Goal: Communication & Community: Answer question/provide support

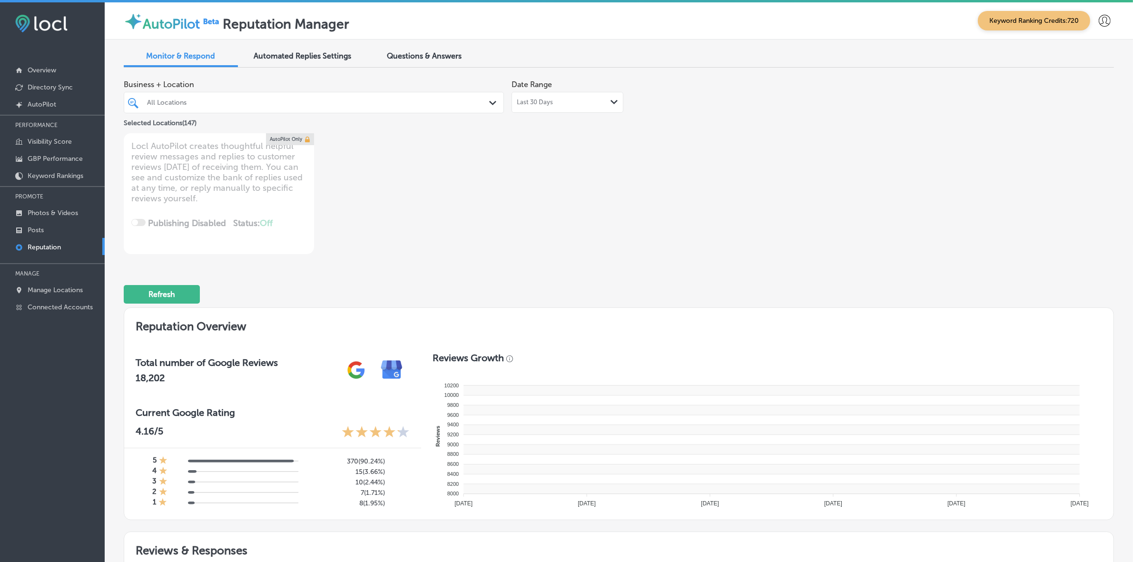
type textarea "x"
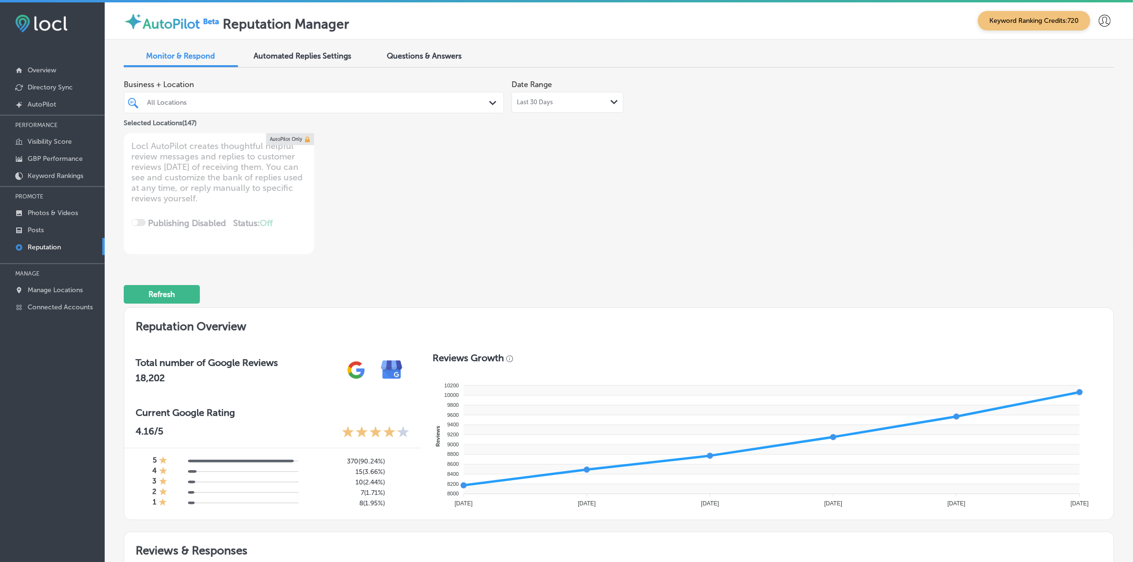
click at [398, 62] on div "Questions & Answers" at bounding box center [424, 57] width 114 height 20
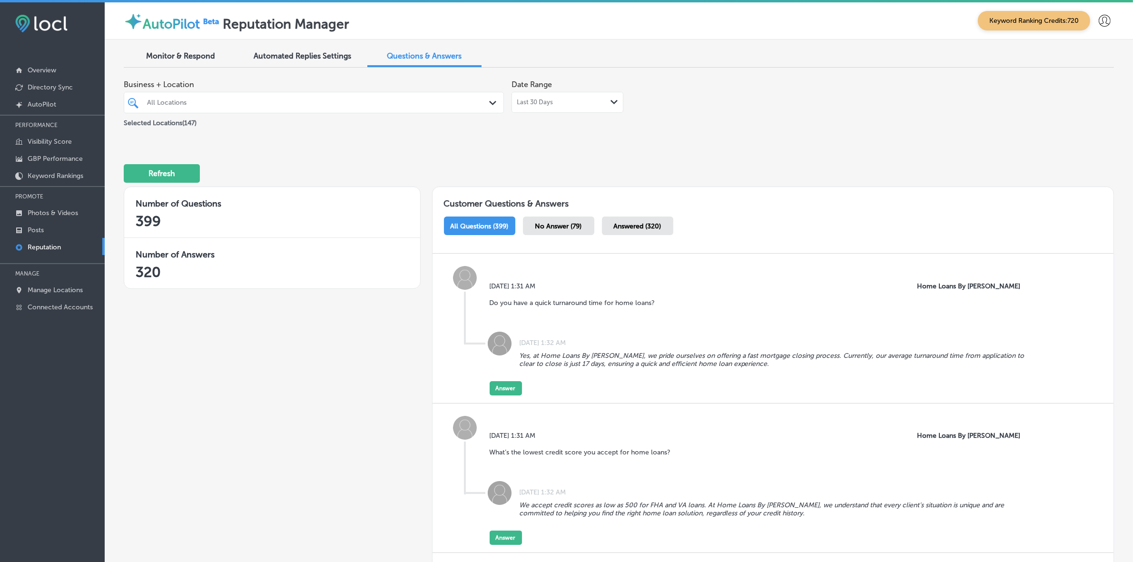
click at [409, 99] on div "All Locations" at bounding box center [318, 102] width 343 height 8
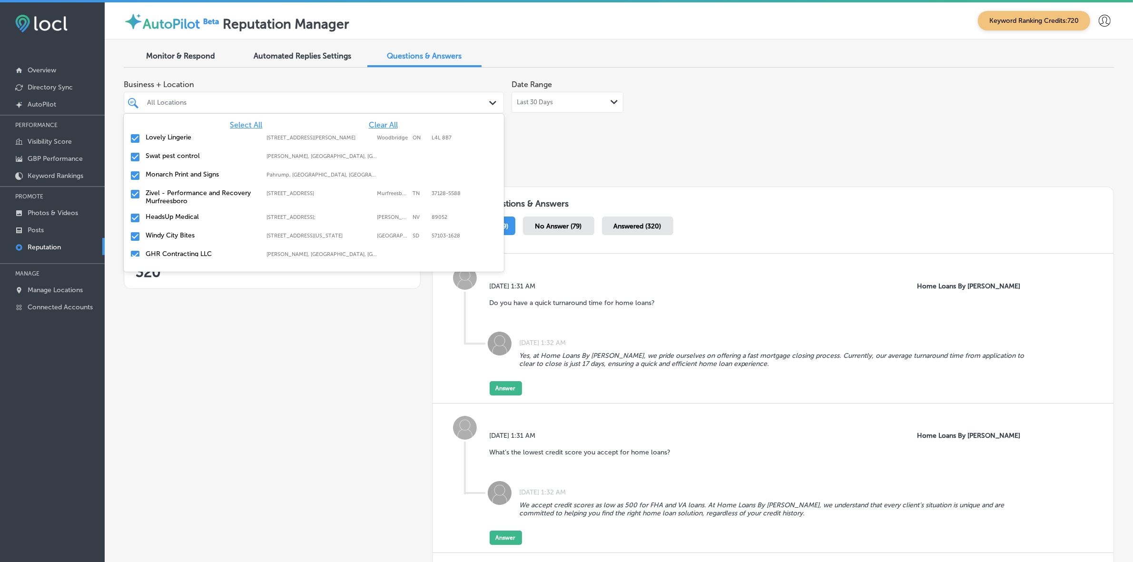
click at [384, 122] on span "Clear All" at bounding box center [383, 124] width 29 height 9
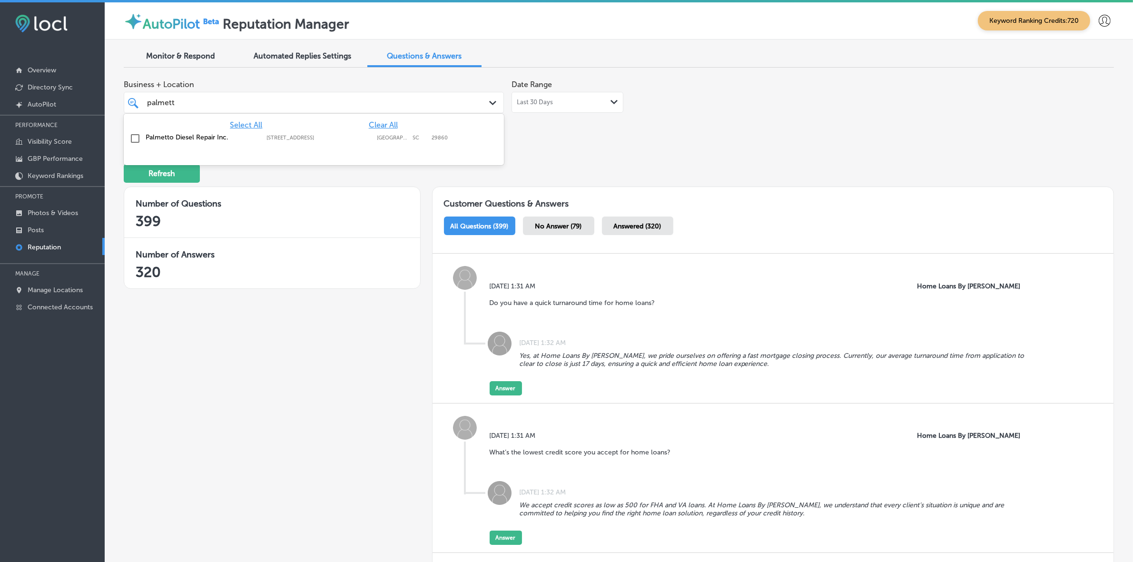
click at [400, 142] on div "Palmetto Diesel Repair Inc. [STREET_ADDRESS][GEOGRAPHIC_DATA][STREET_ADDRESS]" at bounding box center [314, 138] width 373 height 15
type input "palmett"
click at [643, 155] on div "Refresh" at bounding box center [619, 169] width 990 height 49
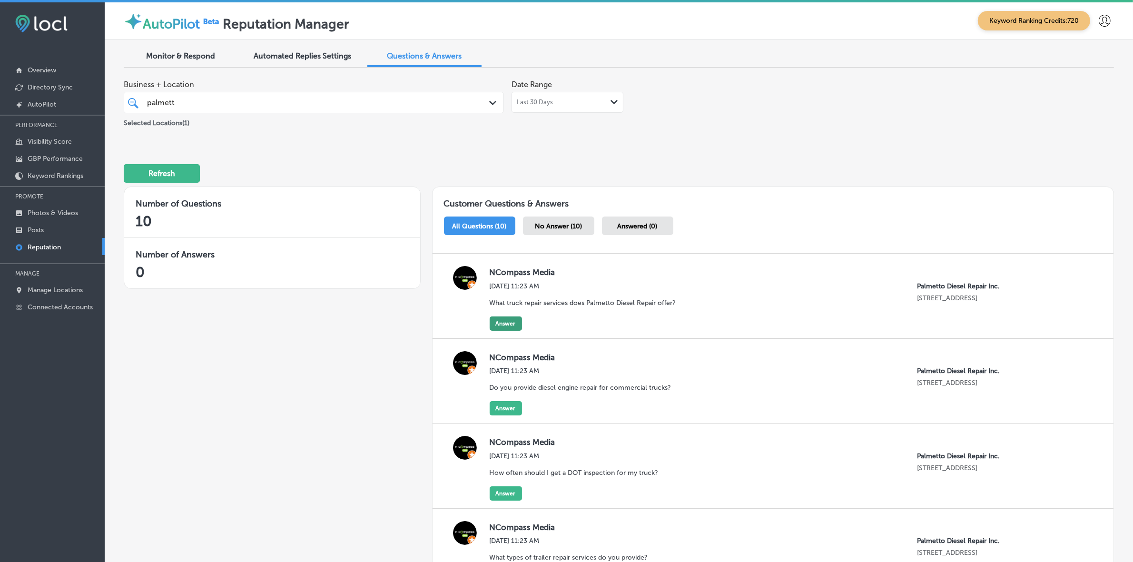
click at [515, 331] on button "Answer" at bounding box center [506, 323] width 32 height 14
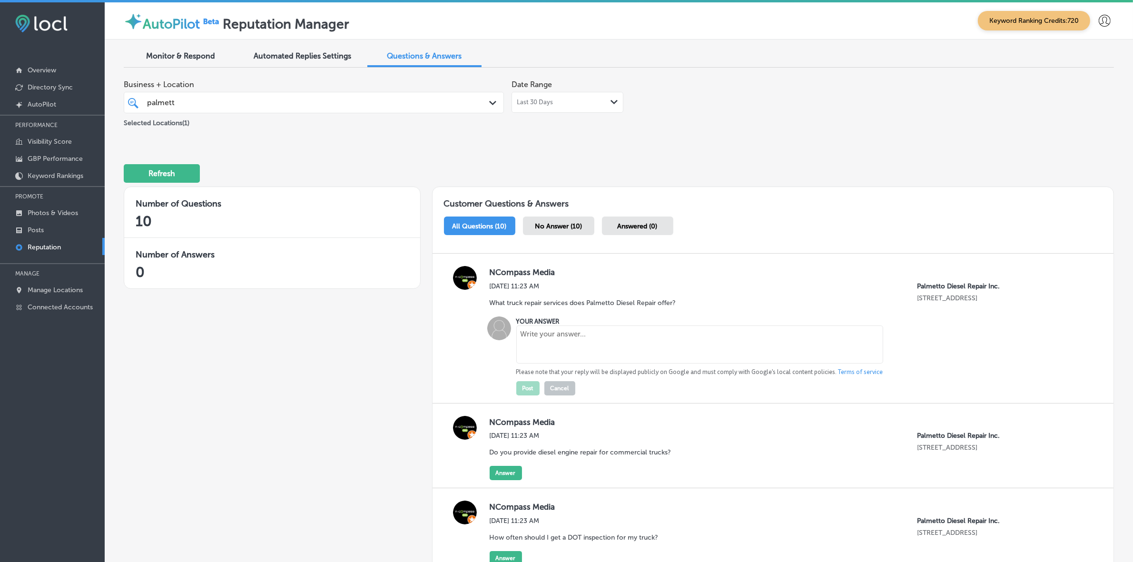
click at [521, 328] on textarea at bounding box center [699, 344] width 367 height 38
paste textarea "Palmetto Diesel Repair offers comprehensive truck repair services including eng…"
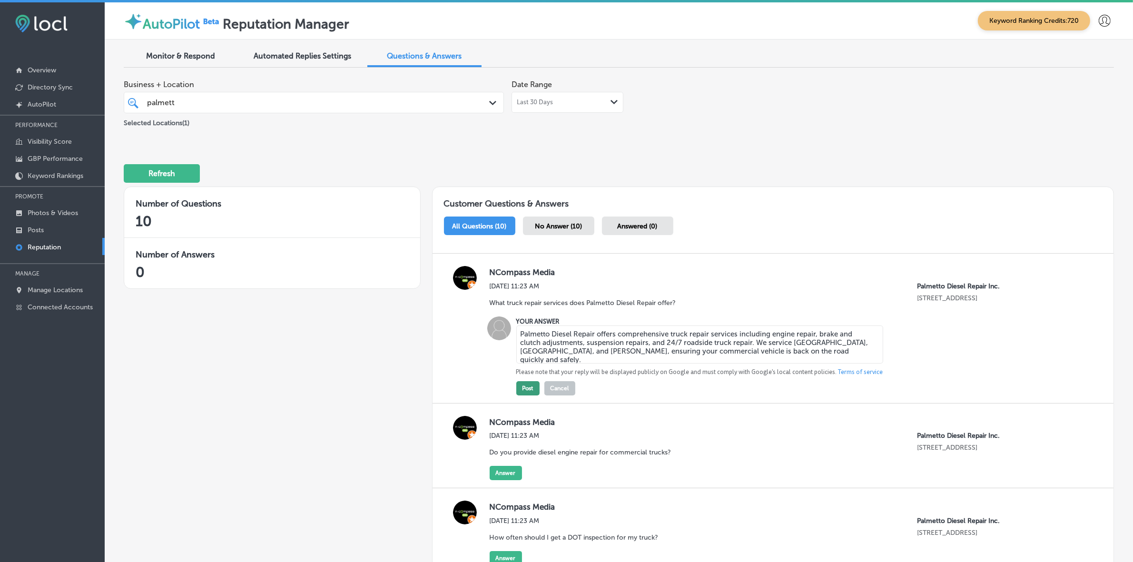
type textarea "Palmetto Diesel Repair offers comprehensive truck repair services including eng…"
click at [532, 388] on button "Post" at bounding box center [527, 388] width 23 height 14
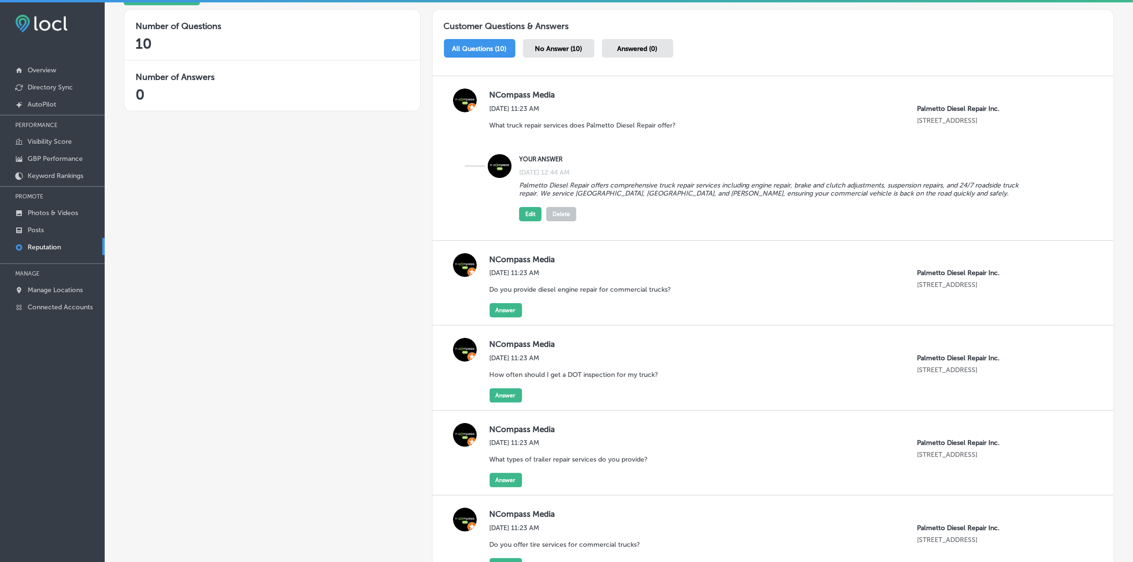
scroll to position [178, 0]
click at [508, 312] on button "Answer" at bounding box center [506, 309] width 32 height 14
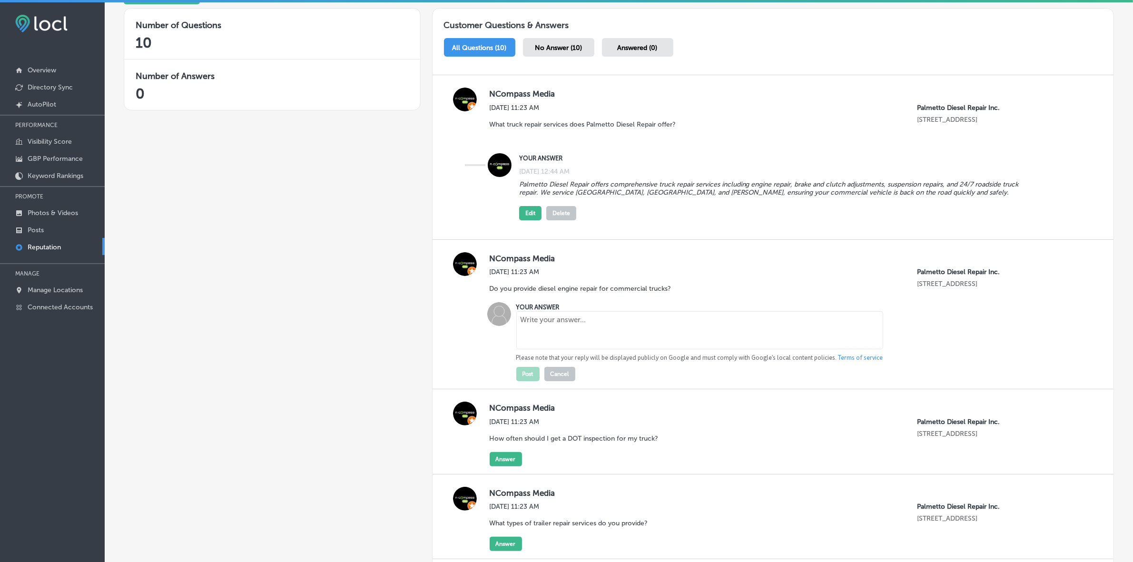
click at [597, 334] on textarea at bounding box center [699, 330] width 367 height 38
paste textarea "Yes, at Palmetto Diesel Repair Inc., we specialize in diesel engine repair for …"
type textarea "Yes, at Palmetto Diesel Repair Inc., we specialize in diesel engine repair for …"
click at [529, 380] on button "Post" at bounding box center [527, 374] width 23 height 14
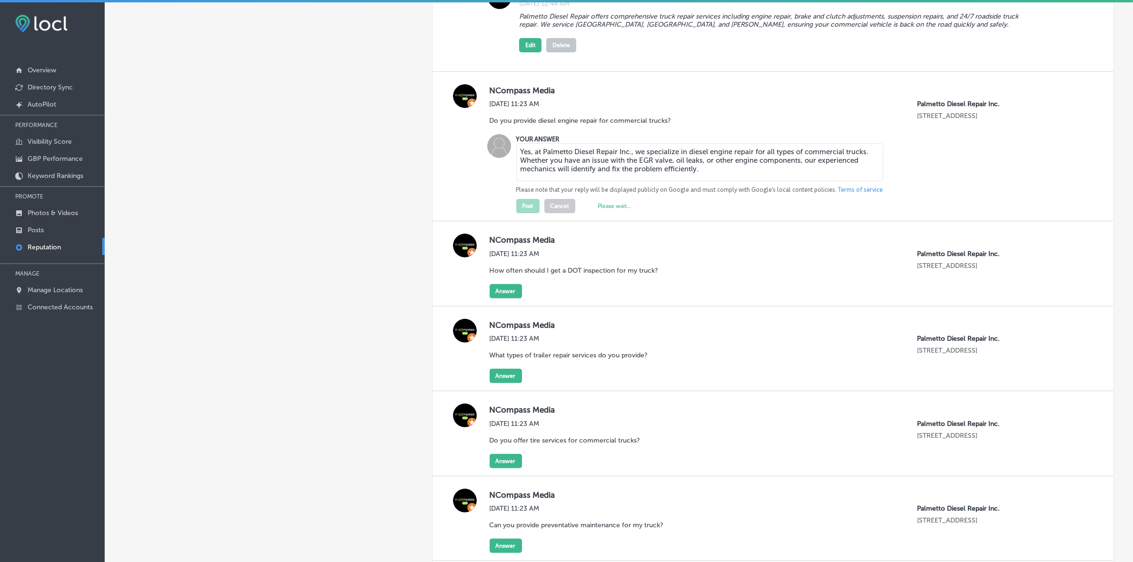
scroll to position [357, 0]
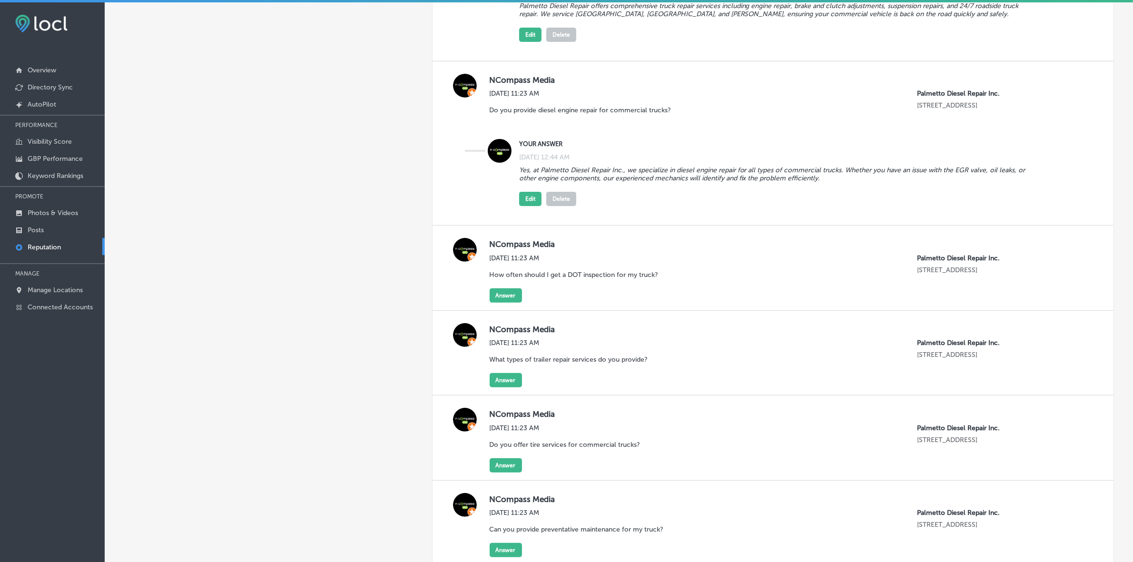
click at [502, 279] on p "How often should I get a DOT inspection for my truck?" at bounding box center [574, 275] width 169 height 8
click at [502, 296] on button "Answer" at bounding box center [506, 295] width 32 height 14
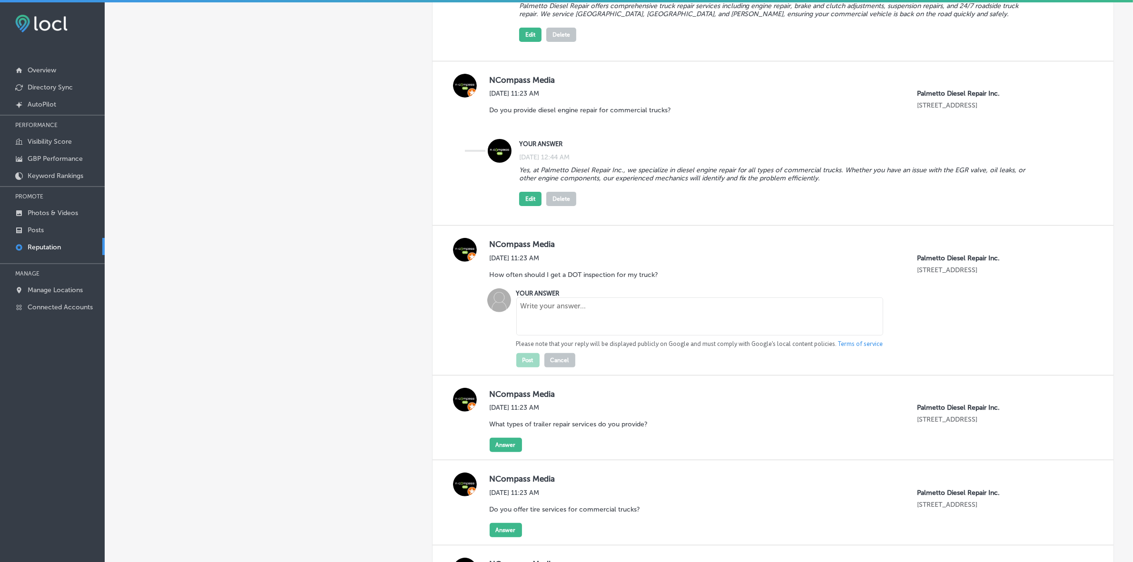
click at [561, 334] on textarea at bounding box center [699, 316] width 367 height 38
paste textarea "Regular DOT inspections are required to ensure your truck complies with safety …"
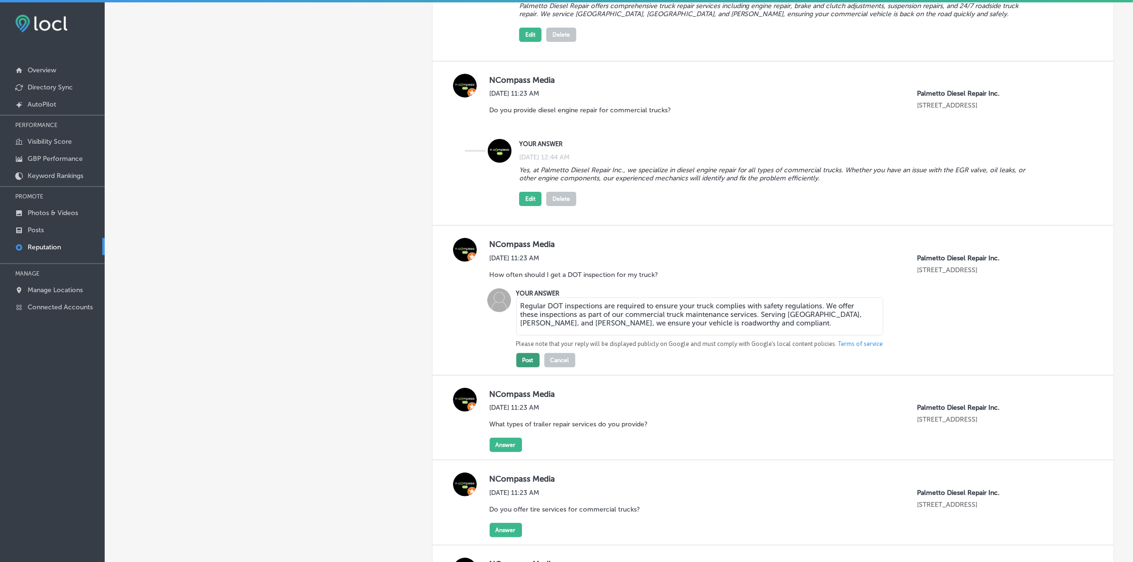
type textarea "Regular DOT inspections are required to ensure your truck complies with safety …"
click at [527, 362] on button "Post" at bounding box center [527, 360] width 23 height 14
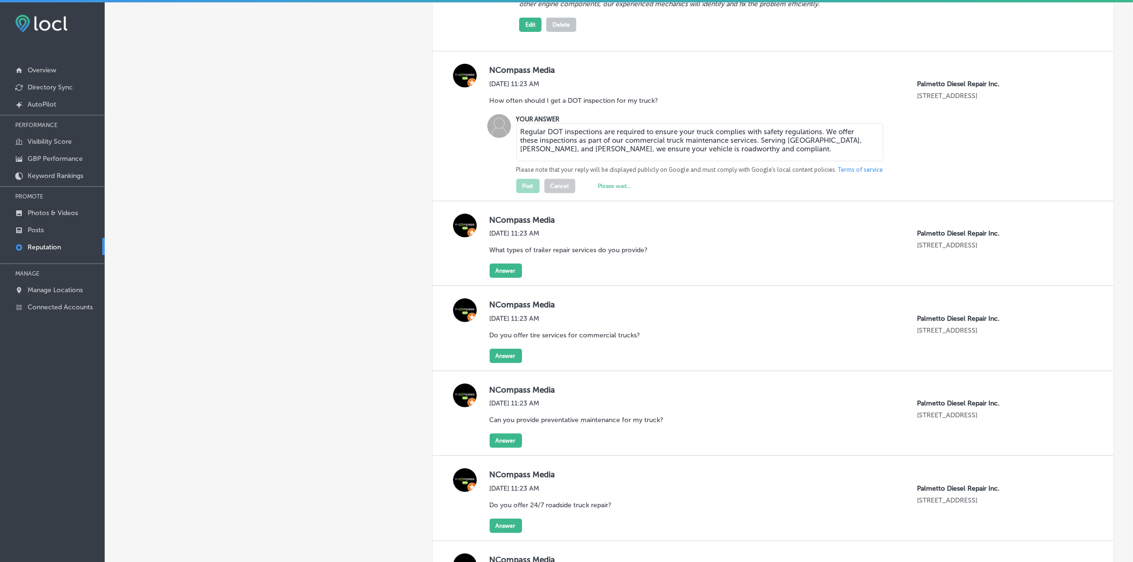
scroll to position [535, 0]
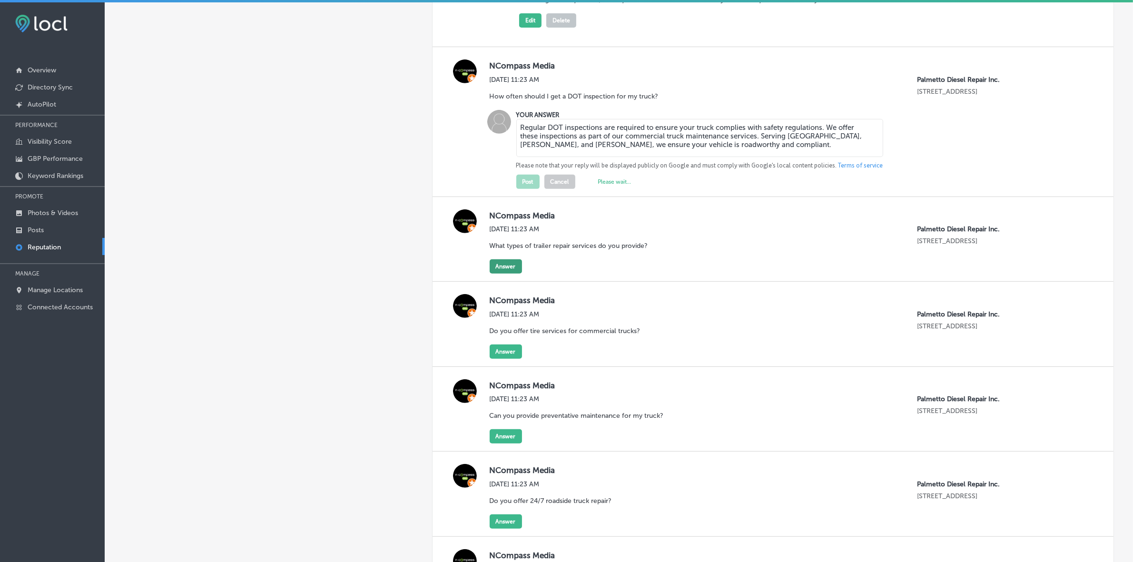
click at [500, 271] on button "Answer" at bounding box center [506, 266] width 32 height 14
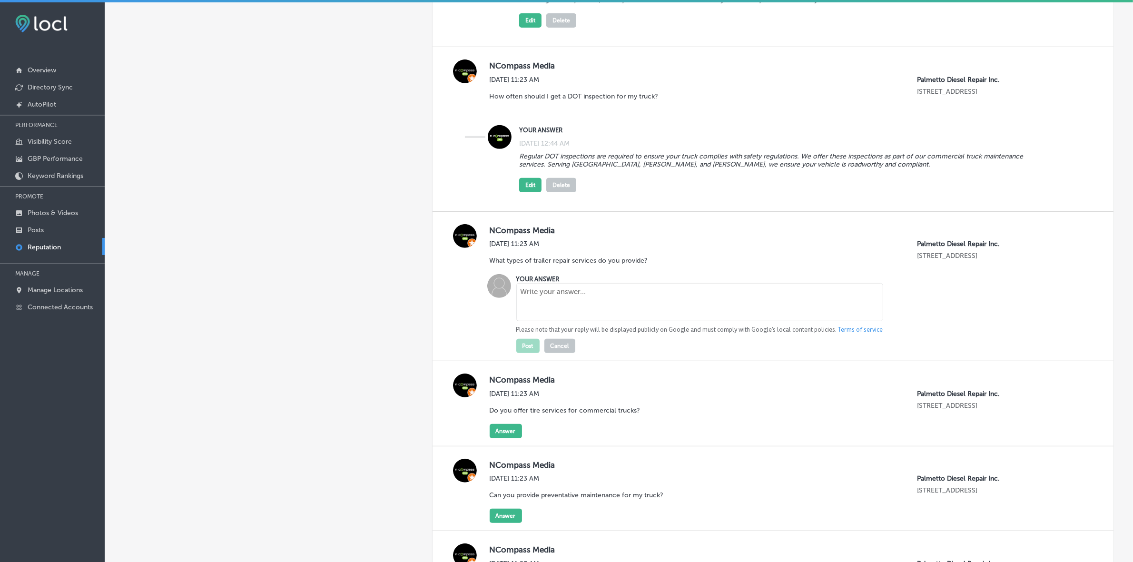
click at [563, 315] on textarea at bounding box center [699, 302] width 367 height 38
paste textarea "We provide a full range of trailer repair services, including wiring repairs, r…"
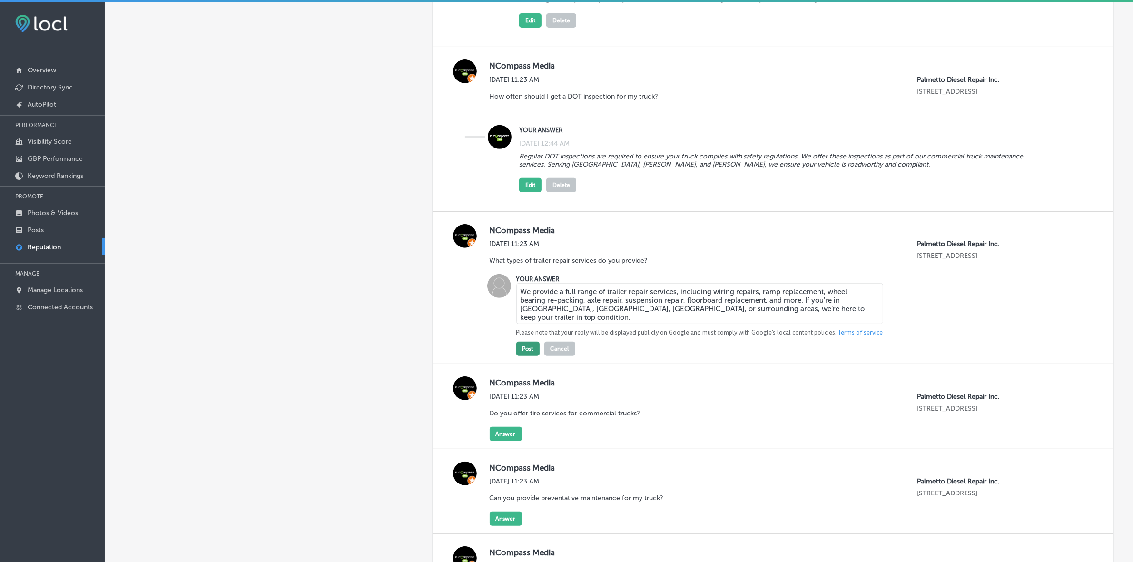
type textarea "We provide a full range of trailer repair services, including wiring repairs, r…"
click at [530, 353] on button "Post" at bounding box center [527, 349] width 23 height 14
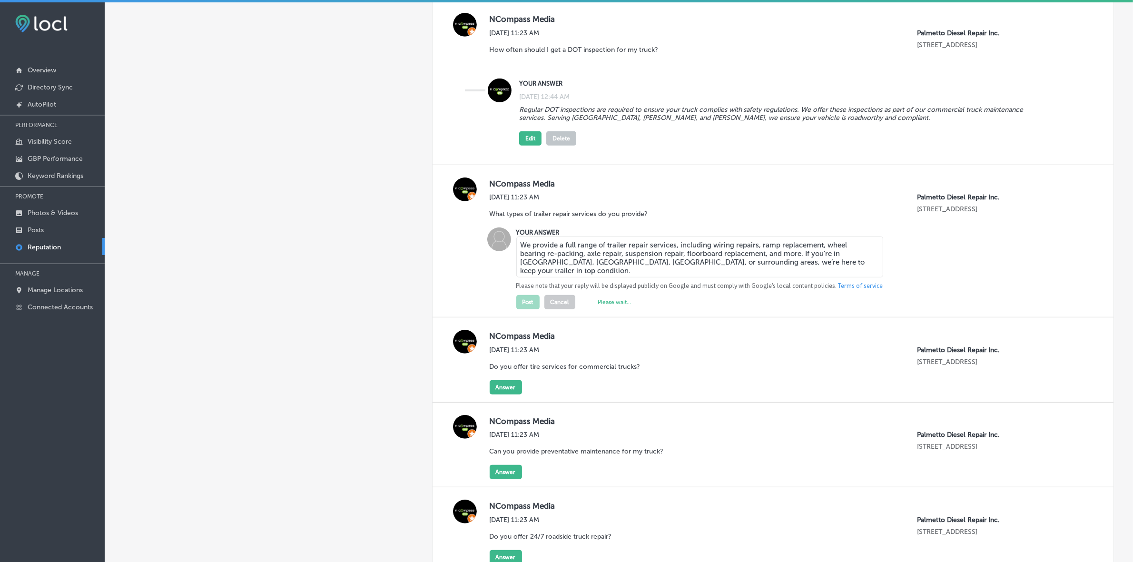
scroll to position [654, 0]
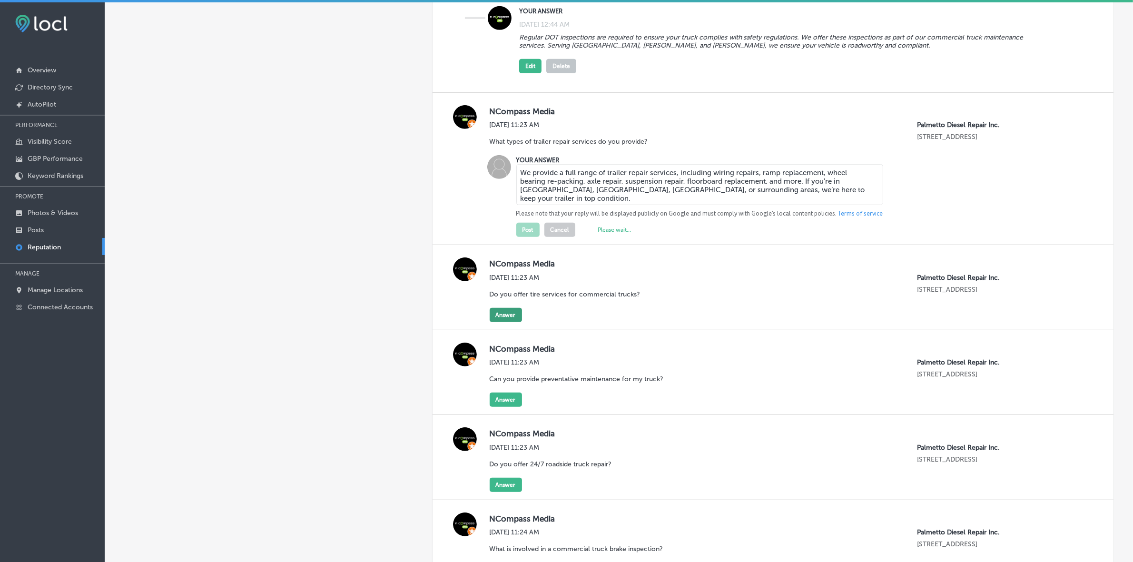
click at [510, 320] on div "[DATE] 11:23 AM Do you offer tire services for commercial trucks? Palmetto Dies…" at bounding box center [760, 298] width 541 height 49
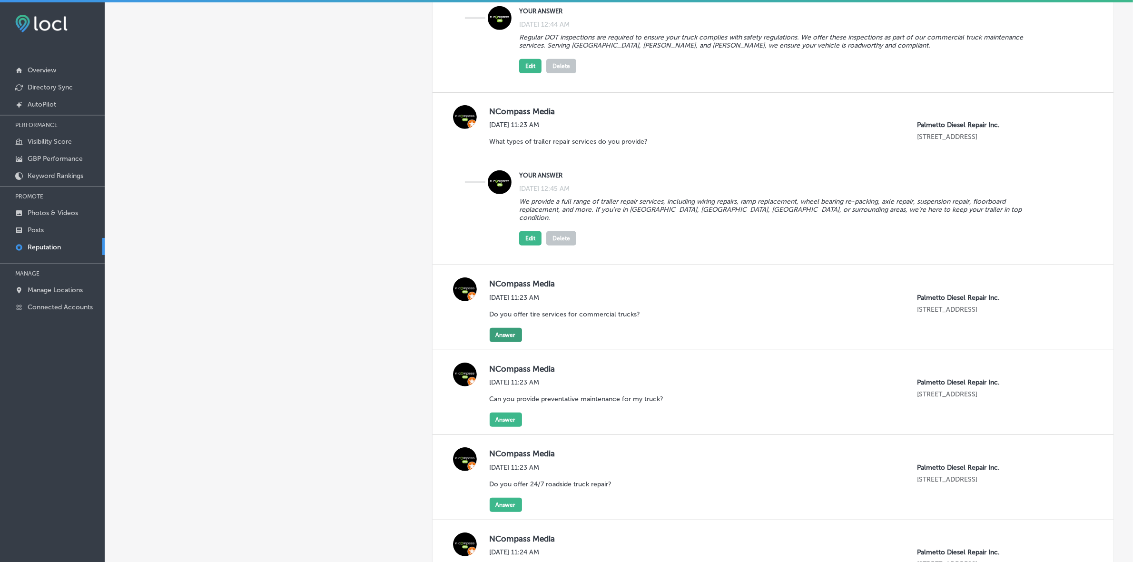
click at [498, 334] on button "Answer" at bounding box center [506, 335] width 32 height 14
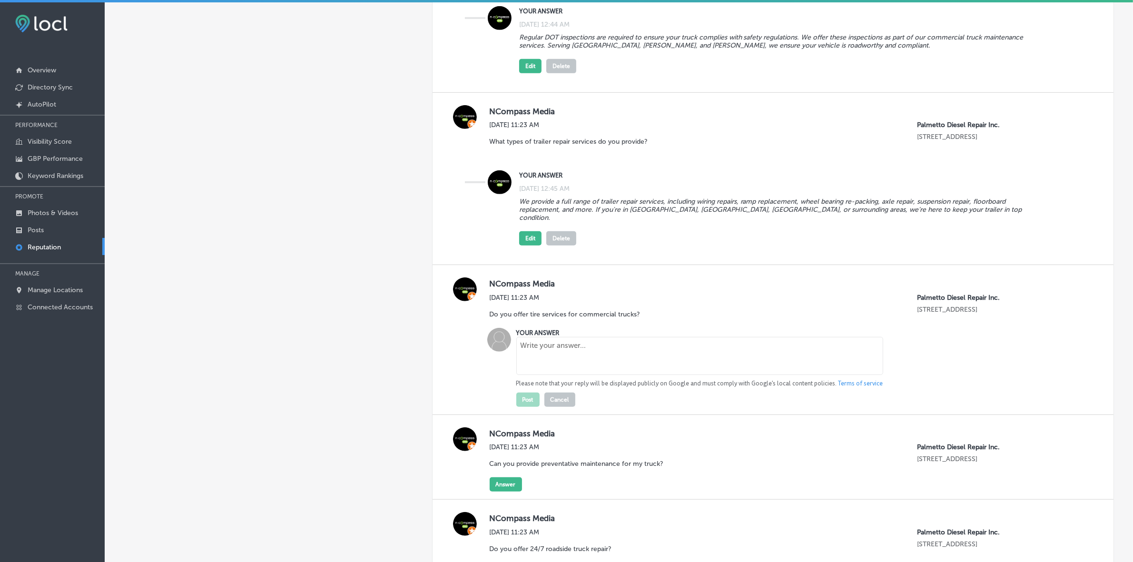
click at [557, 370] on textarea at bounding box center [699, 356] width 367 height 38
paste textarea "Yes, Palmetto Diesel Repair carries a wide selection of steer tires, drive tire…"
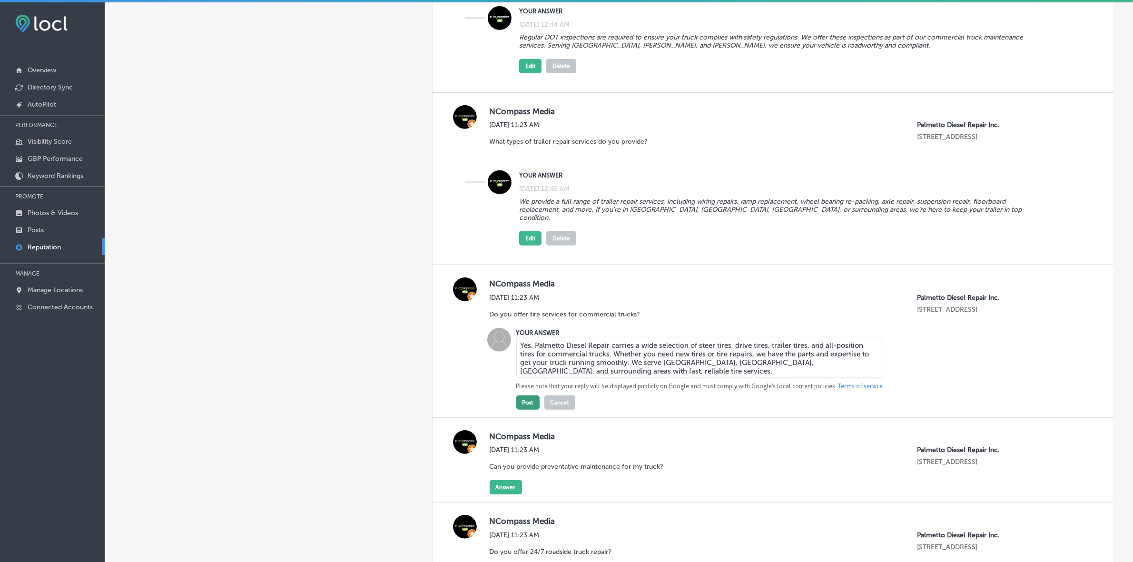
type textarea "Yes, Palmetto Diesel Repair carries a wide selection of steer tires, drive tire…"
click at [529, 400] on button "Post" at bounding box center [527, 402] width 23 height 14
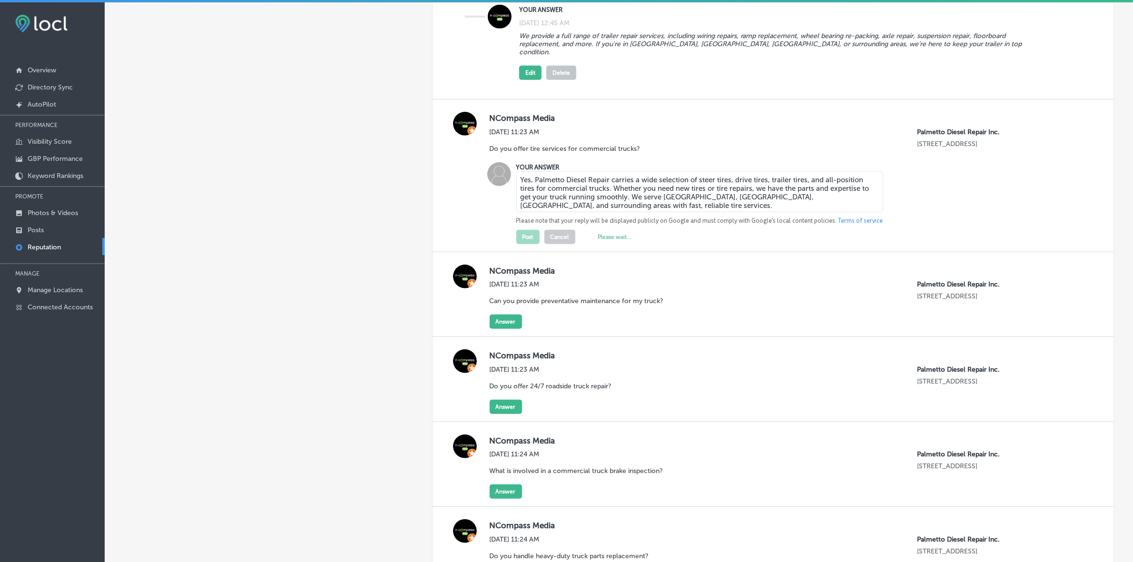
scroll to position [833, 0]
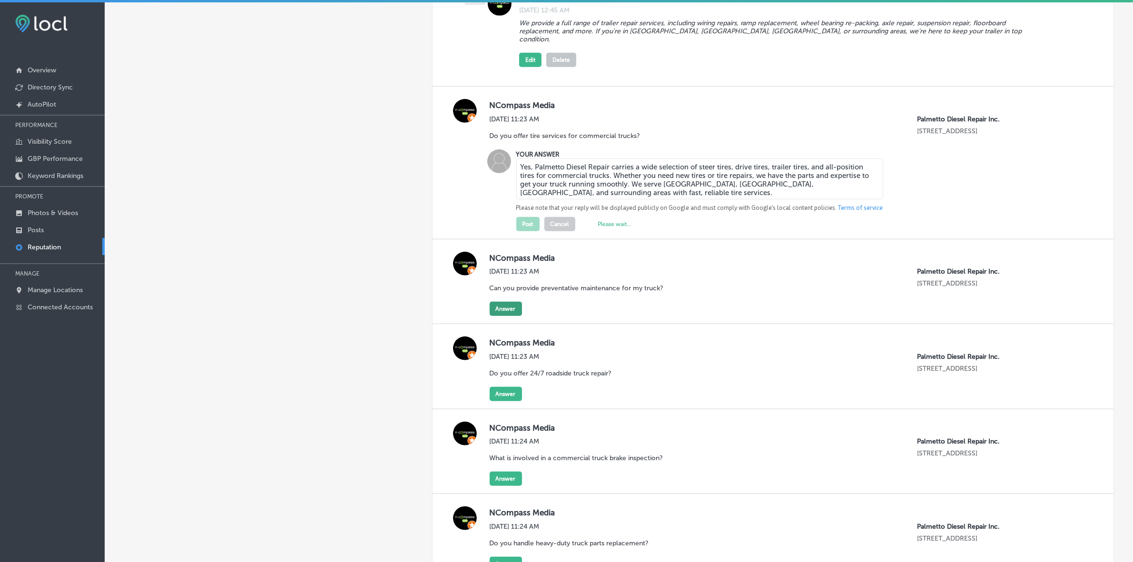
click at [508, 307] on button "Answer" at bounding box center [506, 309] width 32 height 14
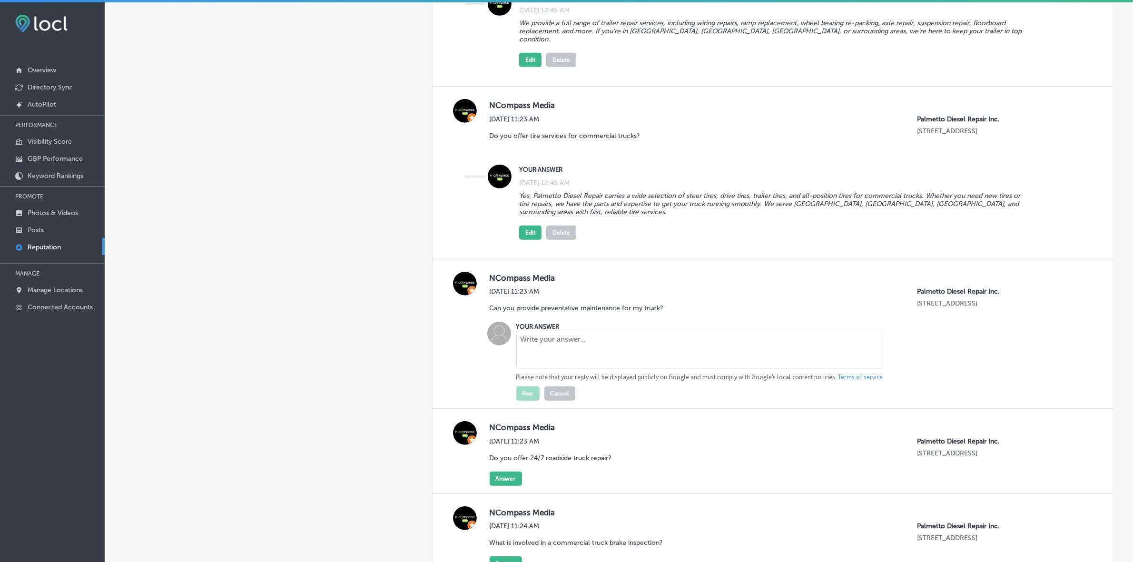
click at [560, 350] on textarea at bounding box center [699, 350] width 367 height 38
paste textarea "We offer a full range of preventative maintenance services, including oil chang…"
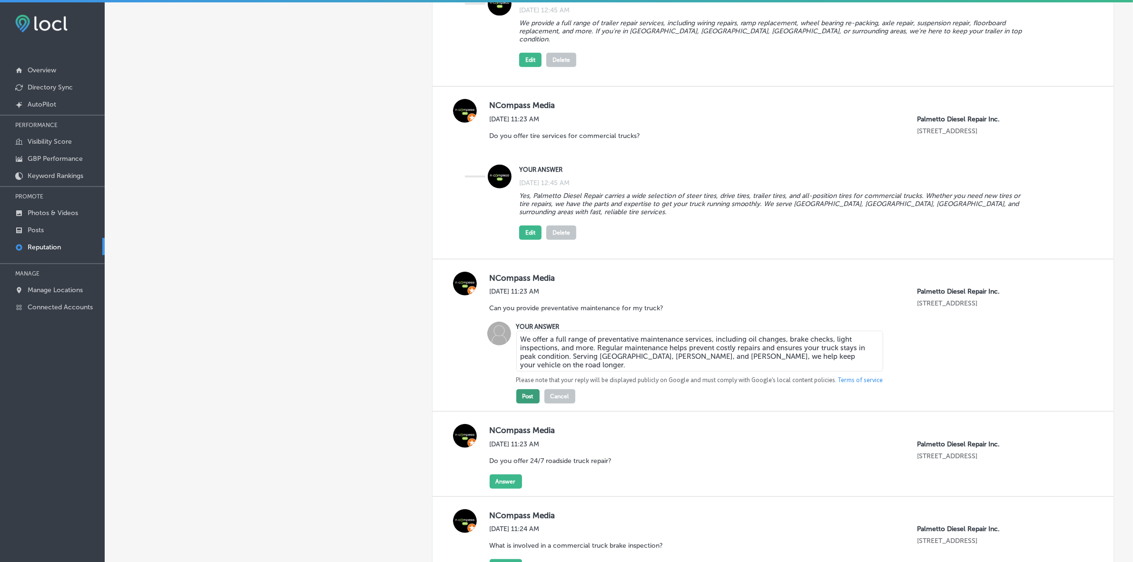
type textarea "We offer a full range of preventative maintenance services, including oil chang…"
click at [521, 394] on button "Post" at bounding box center [527, 396] width 23 height 14
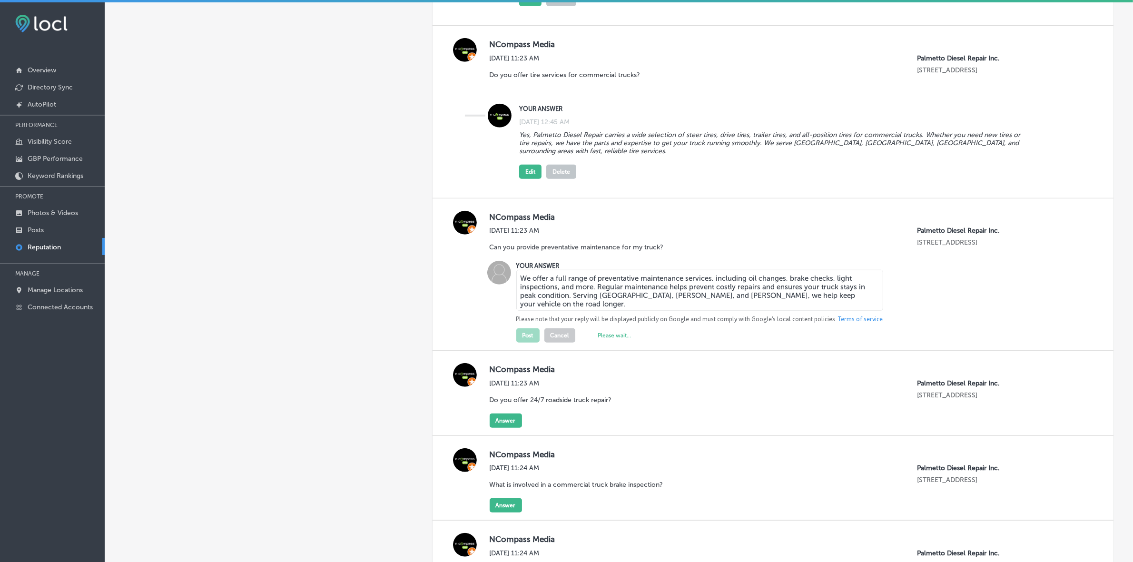
scroll to position [952, 0]
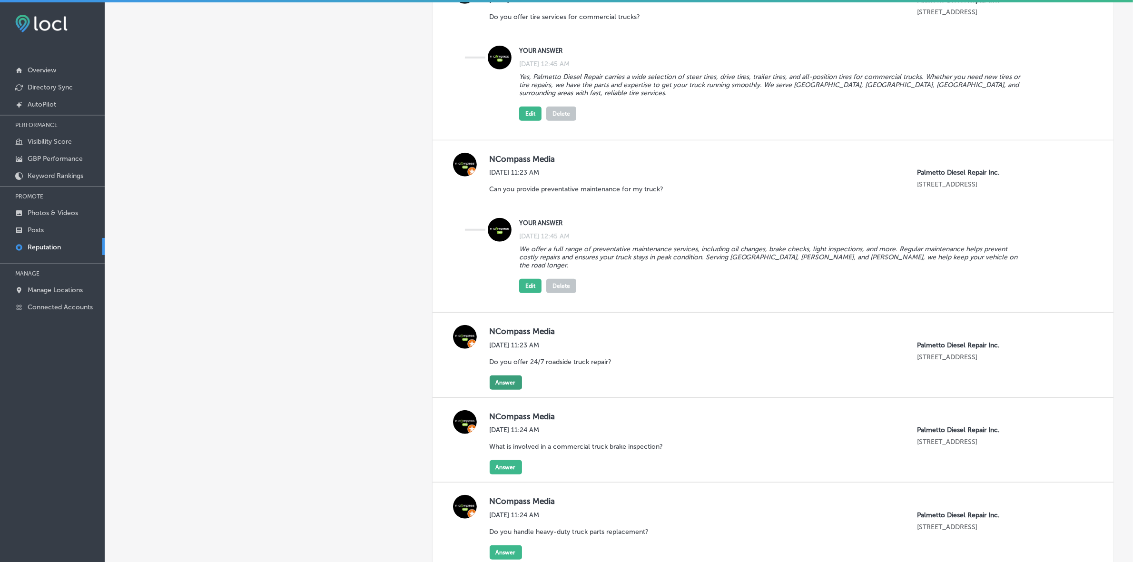
click at [500, 377] on button "Answer" at bounding box center [506, 382] width 32 height 14
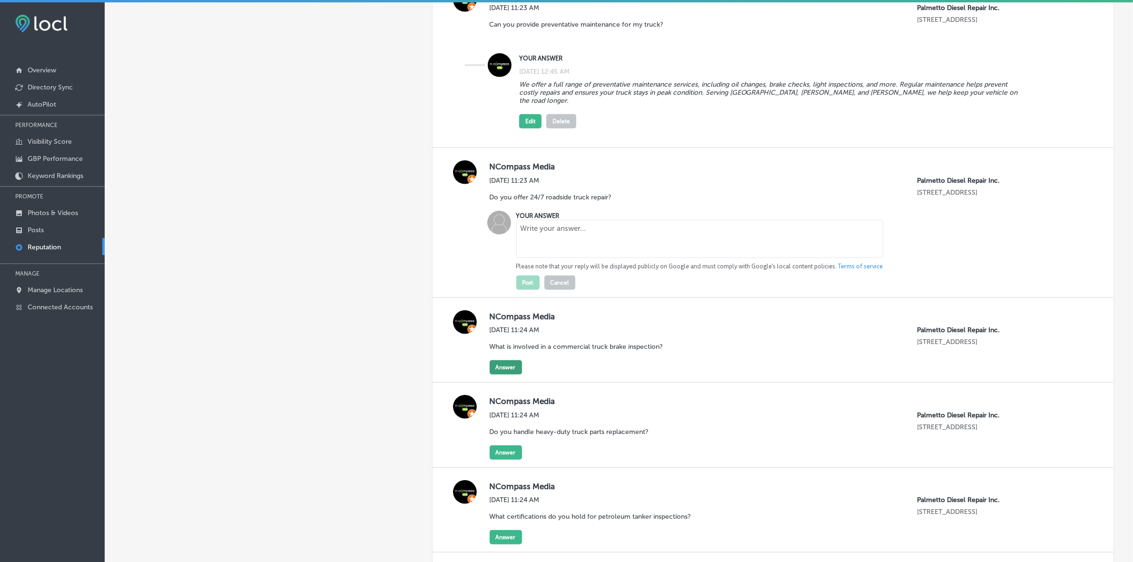
scroll to position [1130, 0]
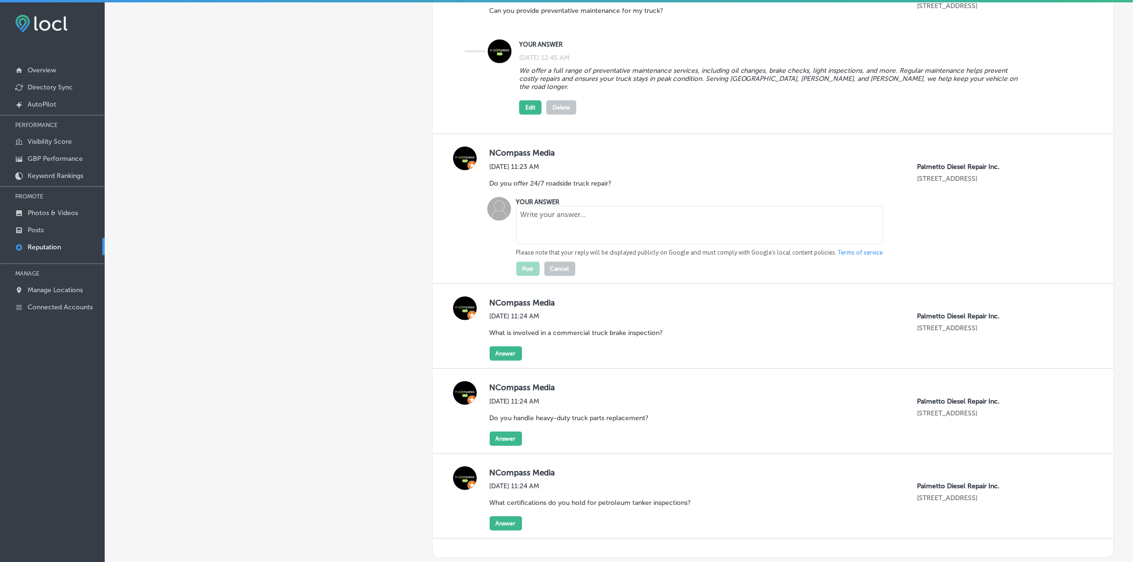
click at [557, 236] on textarea at bounding box center [699, 225] width 367 height 38
paste textarea "Yes, we provide 24/7 roadside truck repair to assist you when you’re stuck on t…"
type textarea "Yes, we provide 24/7 roadside truck repair to assist you when you’re stuck on t…"
click at [532, 262] on button "Post" at bounding box center [527, 269] width 23 height 14
click at [498, 353] on button "Answer" at bounding box center [506, 353] width 32 height 14
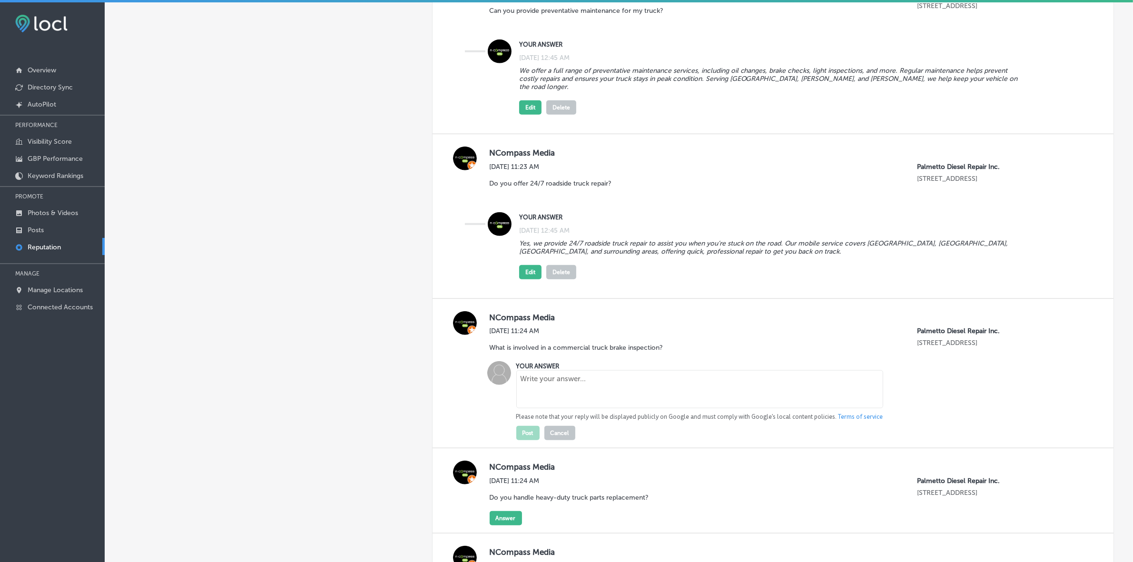
click at [555, 376] on textarea at bounding box center [699, 389] width 367 height 38
paste textarea "Brake inspections are an essential part of truck repair and preventative mainte…"
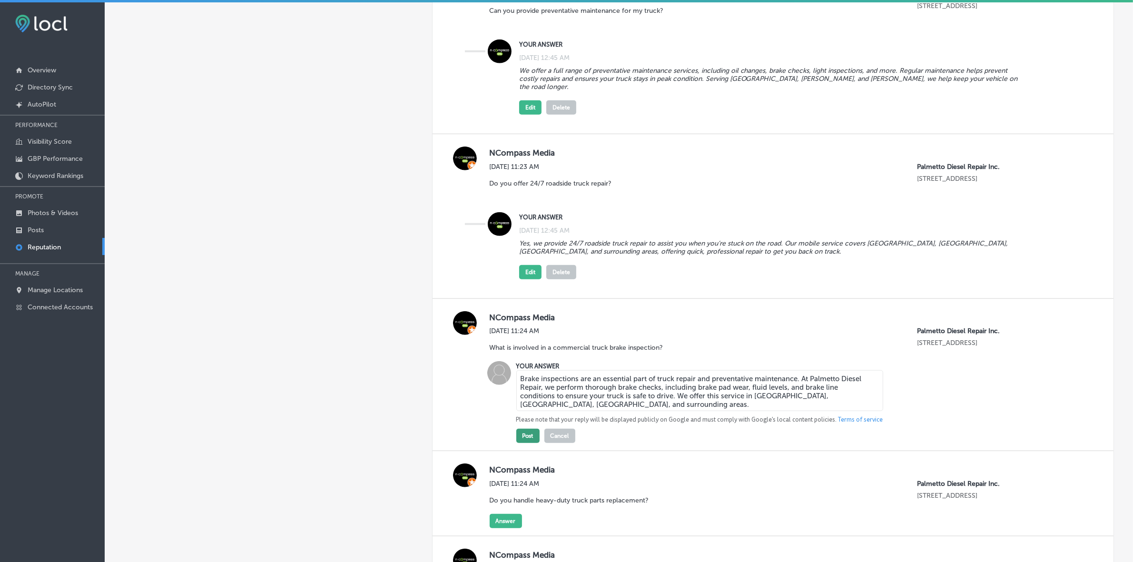
type textarea "Brake inspections are an essential part of truck repair and preventative mainte…"
click at [526, 434] on button "Post" at bounding box center [527, 436] width 23 height 14
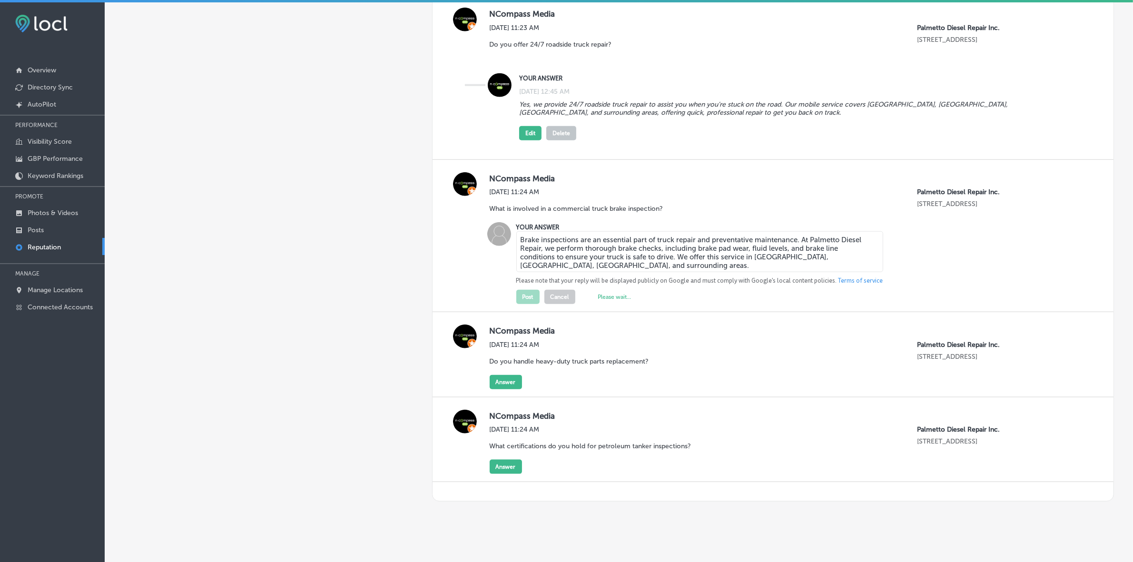
scroll to position [1281, 0]
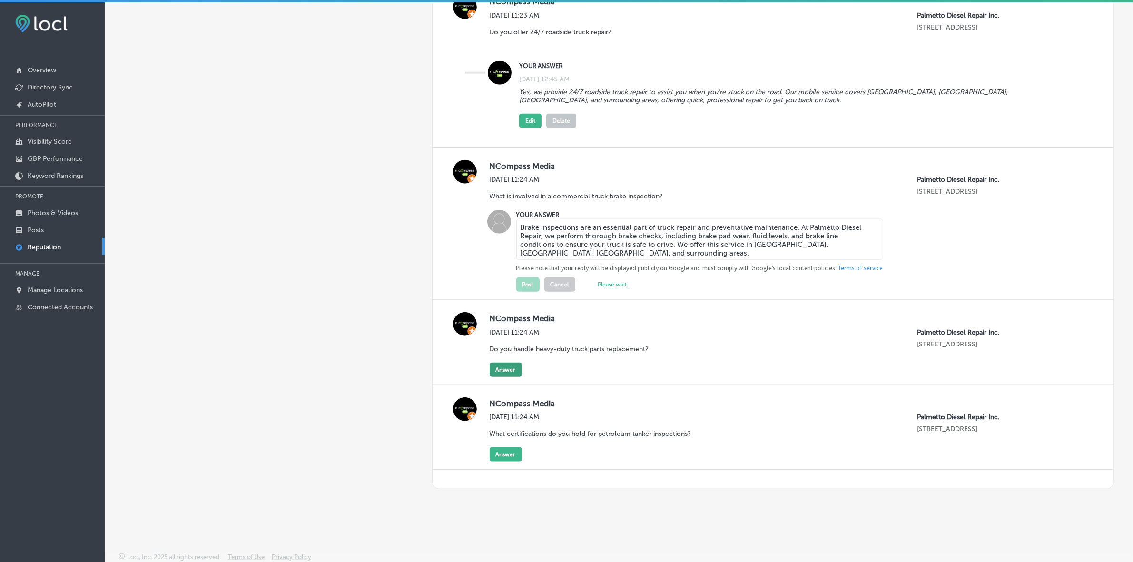
click at [495, 369] on button "Answer" at bounding box center [506, 370] width 32 height 14
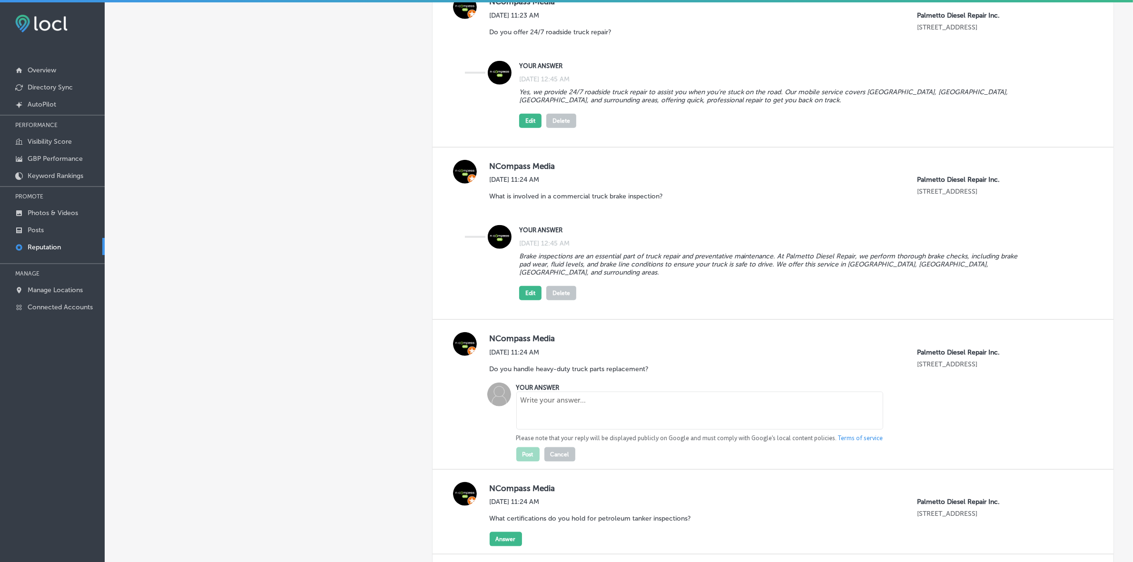
click at [575, 434] on p "Please note that your reply will be displayed publicly on Google and must compl…" at bounding box center [699, 438] width 367 height 9
click at [589, 400] on textarea at bounding box center [699, 411] width 367 height 38
paste textarea "Yes, we offer a wide selection of heavy-duty truck parts, ensuring fast replace…"
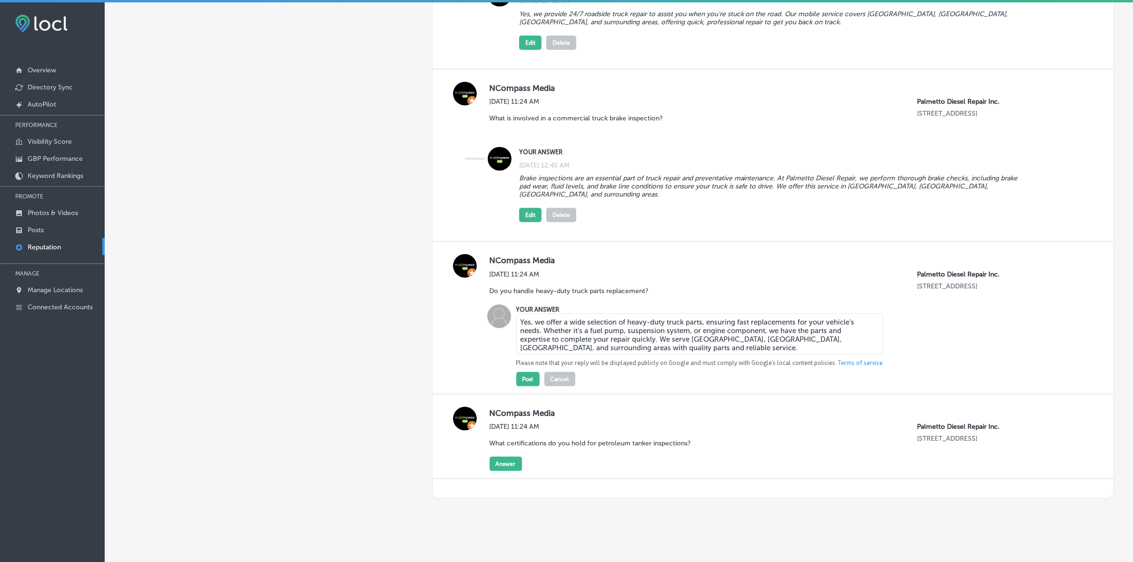
scroll to position [1371, 0]
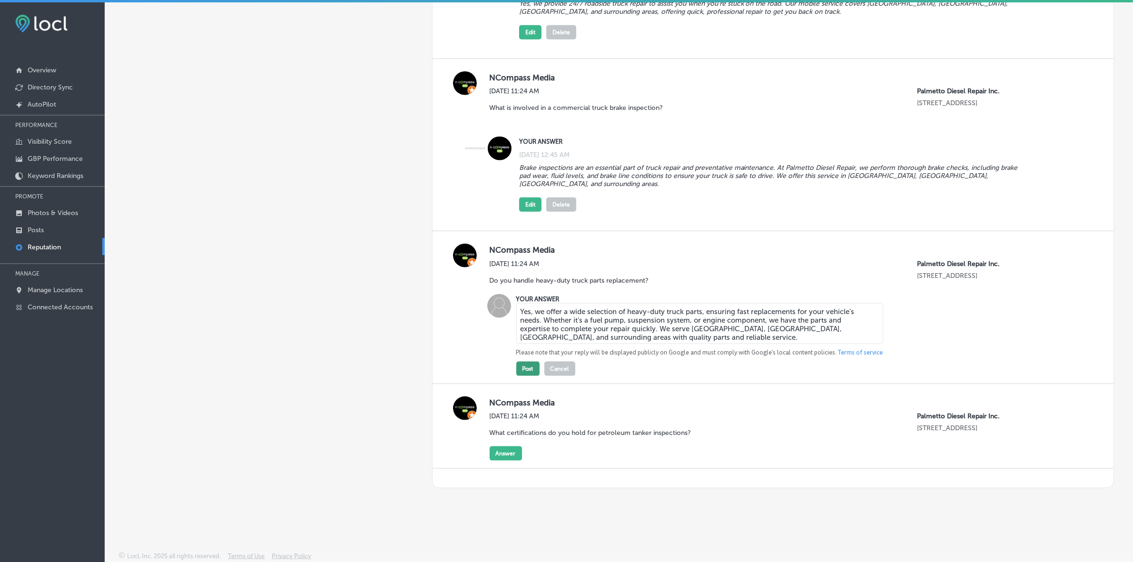
type textarea "Yes, we offer a wide selection of heavy-duty truck parts, ensuring fast replace…"
click at [528, 364] on button "Post" at bounding box center [527, 369] width 23 height 14
click at [503, 453] on button "Answer" at bounding box center [506, 453] width 32 height 14
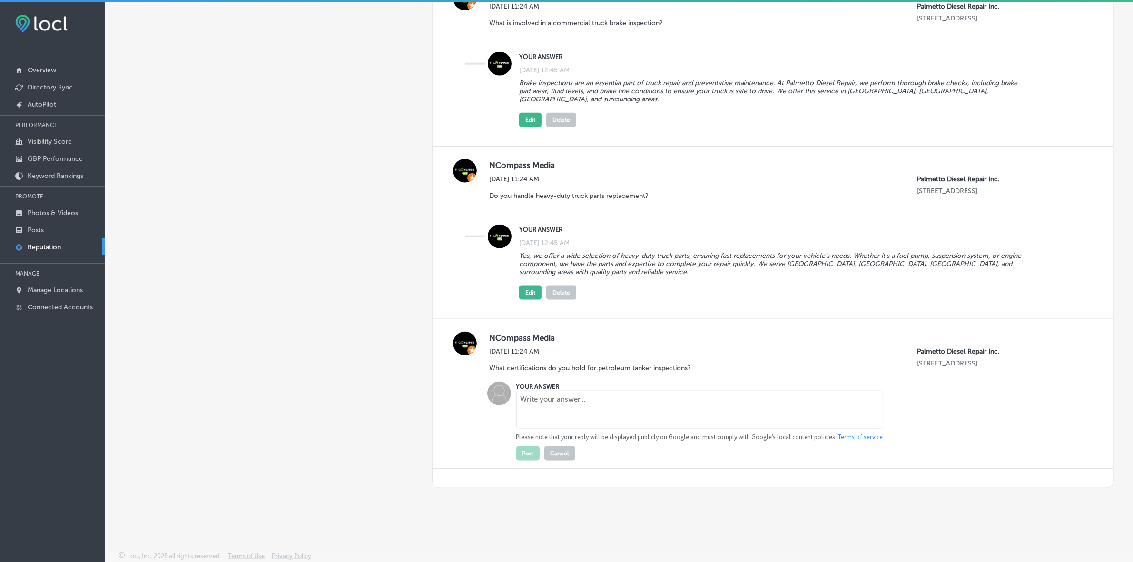
scroll to position [1456, 0]
click at [615, 411] on textarea at bounding box center [699, 410] width 367 height 38
paste textarea "We are certified to perform Petroleum Tanker Inspections, including EPA 27 test…"
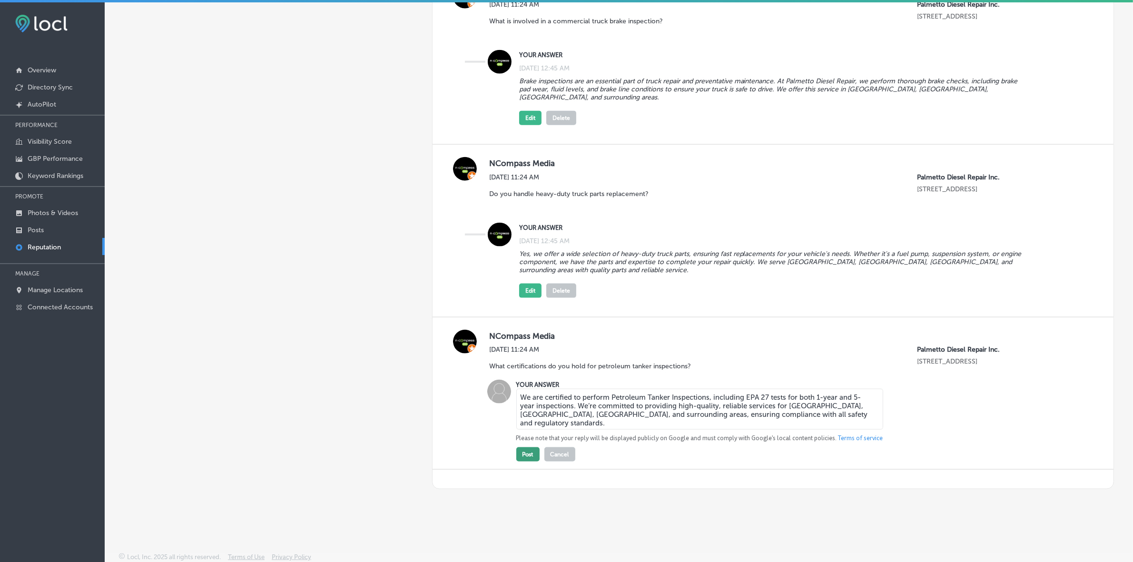
type textarea "We are certified to perform Petroleum Tanker Inspections, including EPA 27 test…"
click at [530, 453] on button "Post" at bounding box center [527, 454] width 23 height 14
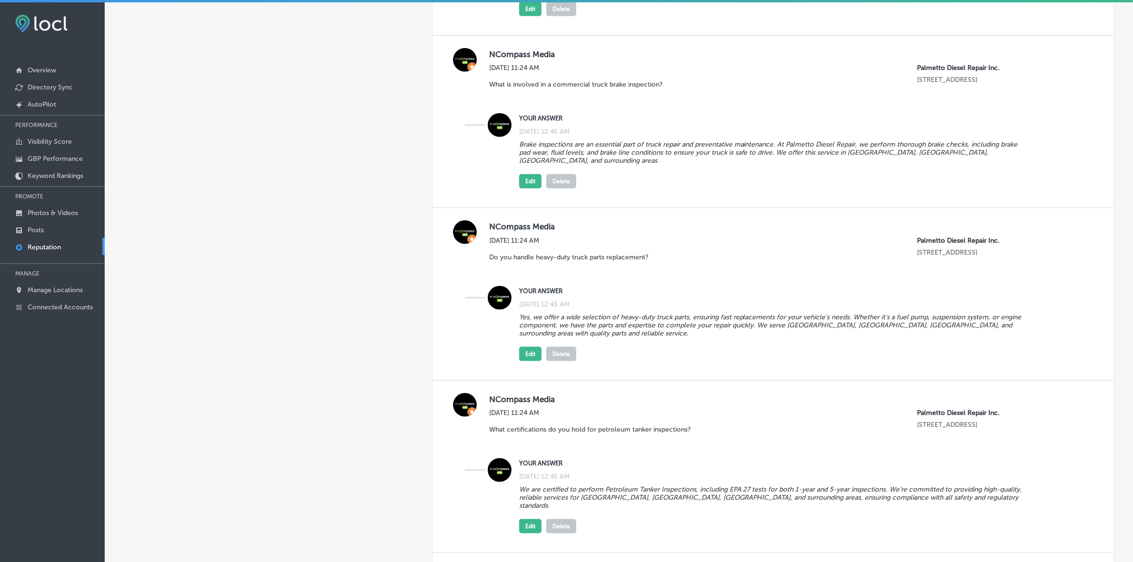
scroll to position [1219, 0]
